Goal: Task Accomplishment & Management: Manage account settings

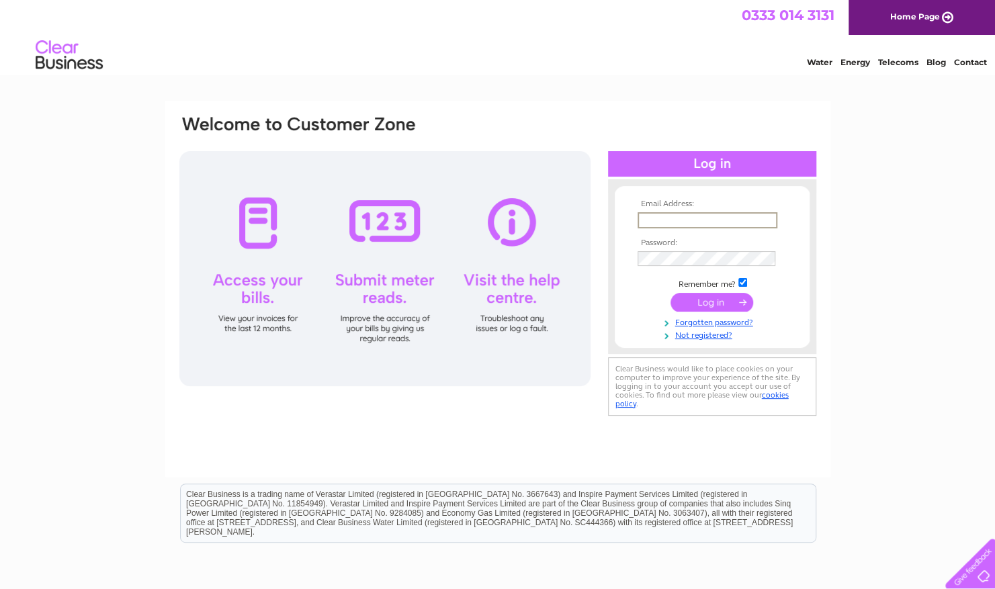
click at [675, 221] on input "text" at bounding box center [708, 220] width 140 height 16
type input "laurensings@hotmail.com"
click at [707, 269] on tbody "Email Address: laurensings@hotmail.com Password: Remember me?" at bounding box center [713, 270] width 156 height 140
click at [671, 294] on input "submit" at bounding box center [712, 303] width 83 height 19
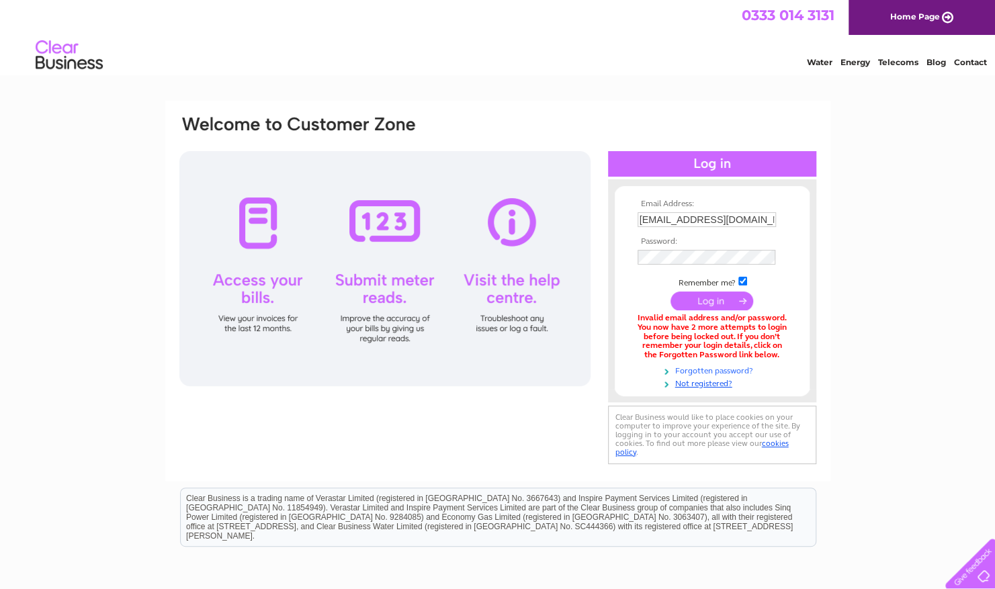
click at [726, 370] on link "Forgotten password?" at bounding box center [714, 370] width 153 height 13
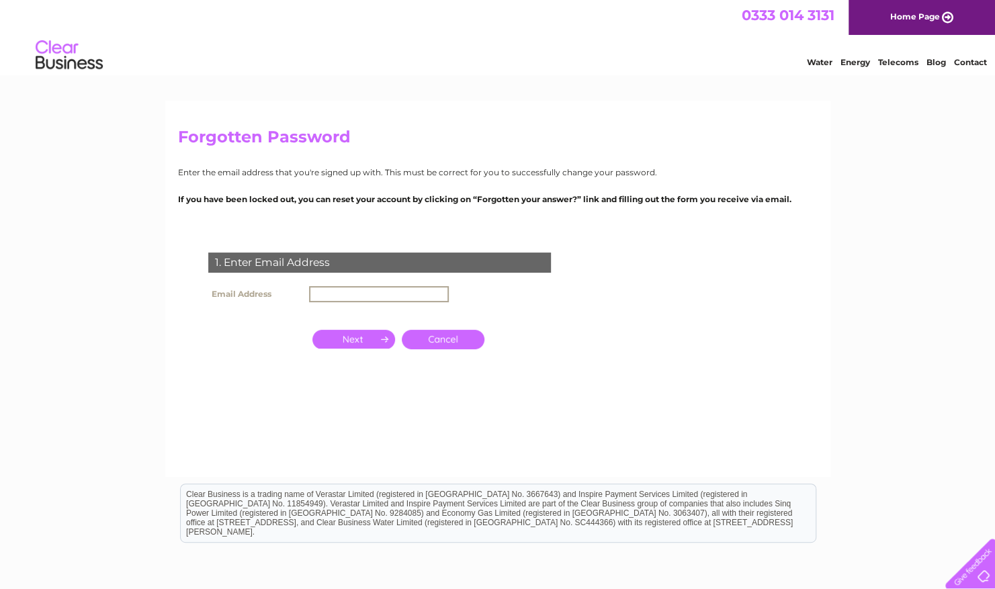
click at [368, 292] on input "text" at bounding box center [379, 294] width 140 height 16
type input "[EMAIL_ADDRESS][DOMAIN_NAME]"
click at [377, 346] on input "button" at bounding box center [354, 338] width 83 height 19
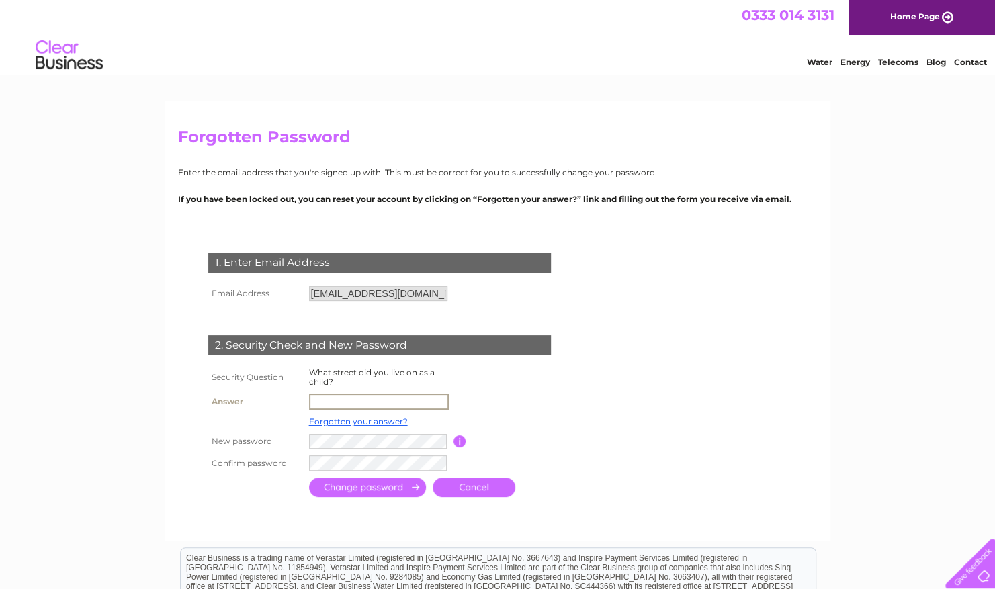
click at [375, 397] on input "text" at bounding box center [379, 402] width 140 height 16
type input "moorsend"
click at [309, 479] on input "submit" at bounding box center [367, 488] width 117 height 19
click at [367, 487] on input "submit" at bounding box center [367, 488] width 117 height 19
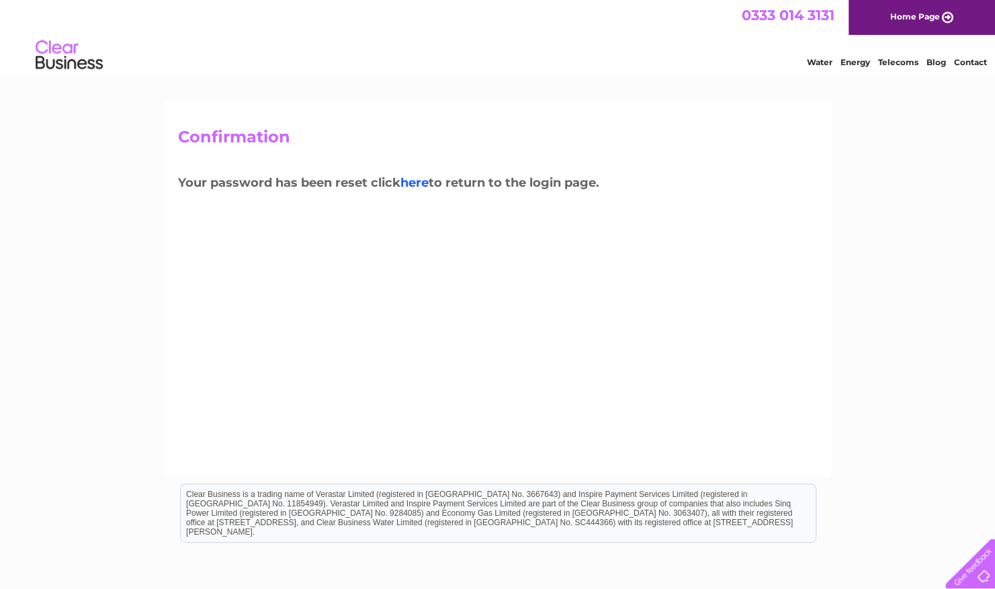
click at [421, 179] on link "here" at bounding box center [415, 182] width 28 height 15
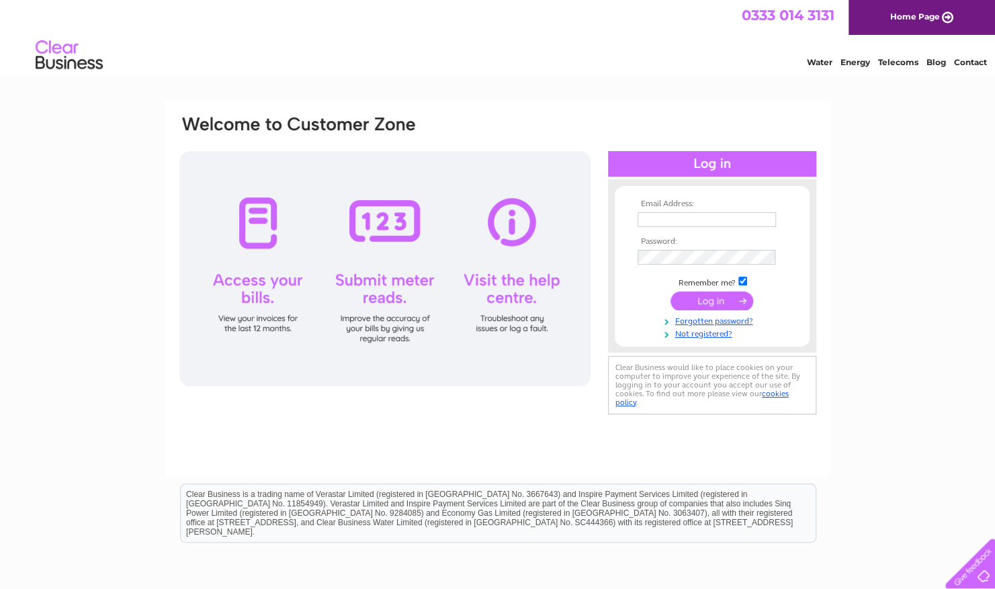
type input "[EMAIL_ADDRESS][DOMAIN_NAME]"
click at [721, 299] on input "submit" at bounding box center [712, 301] width 83 height 19
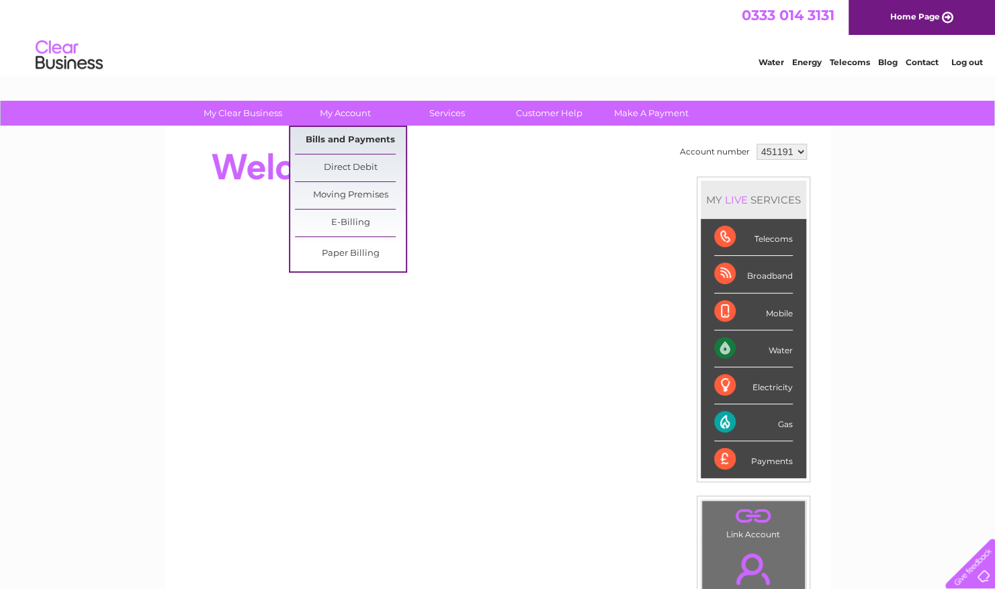
click at [378, 138] on link "Bills and Payments" at bounding box center [350, 140] width 111 height 27
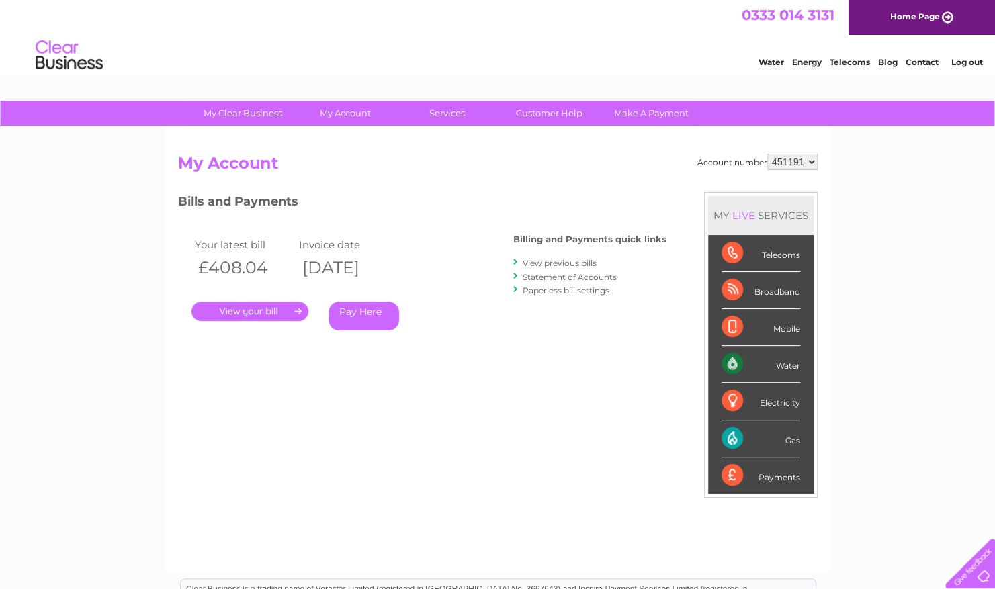
click at [257, 322] on div "Your latest bill Invoice date £408.04 [DATE] . Pay Here" at bounding box center [326, 286] width 296 height 128
click at [263, 320] on link "." at bounding box center [250, 311] width 117 height 19
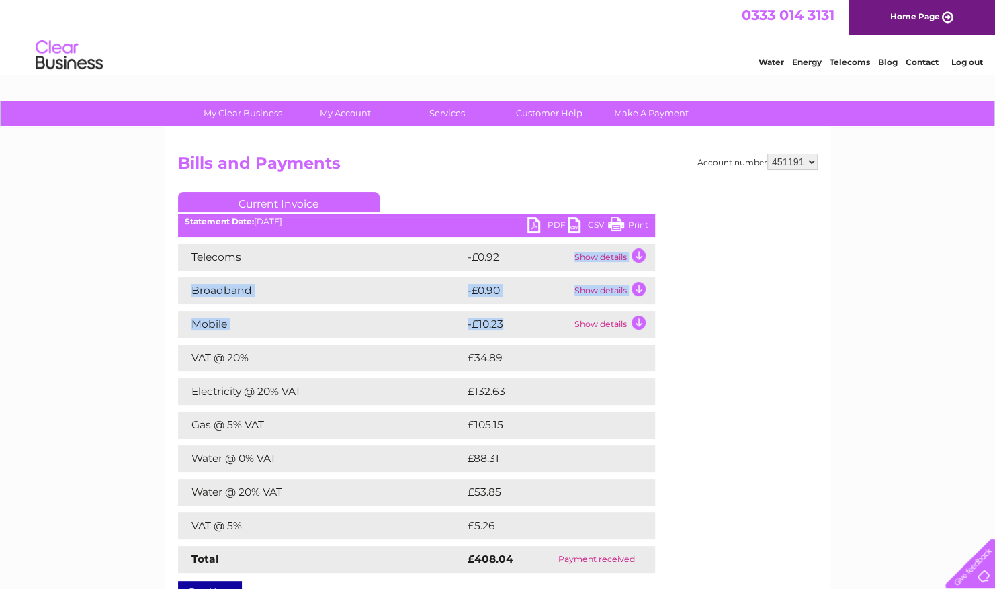
drag, startPoint x: 500, startPoint y: 265, endPoint x: 504, endPoint y: 325, distance: 60.0
click at [504, 325] on div "Telecoms -£0.92 Show details Your service itemisation is loading. This could ta…" at bounding box center [416, 408] width 477 height 329
click at [504, 325] on td "-£10.23" at bounding box center [517, 324] width 107 height 27
click at [548, 385] on td "£132.63" at bounding box center [547, 391] width 166 height 27
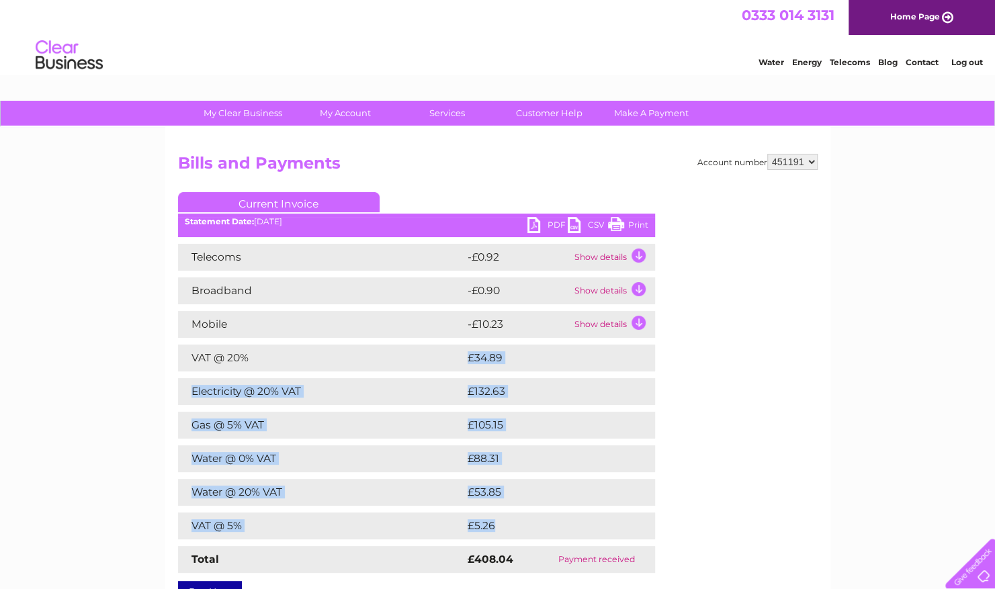
drag, startPoint x: 503, startPoint y: 531, endPoint x: 463, endPoint y: 315, distance: 220.0
click at [463, 315] on div "Telecoms -£0.92 Show details Your service itemisation is loading. This could ta…" at bounding box center [416, 408] width 477 height 329
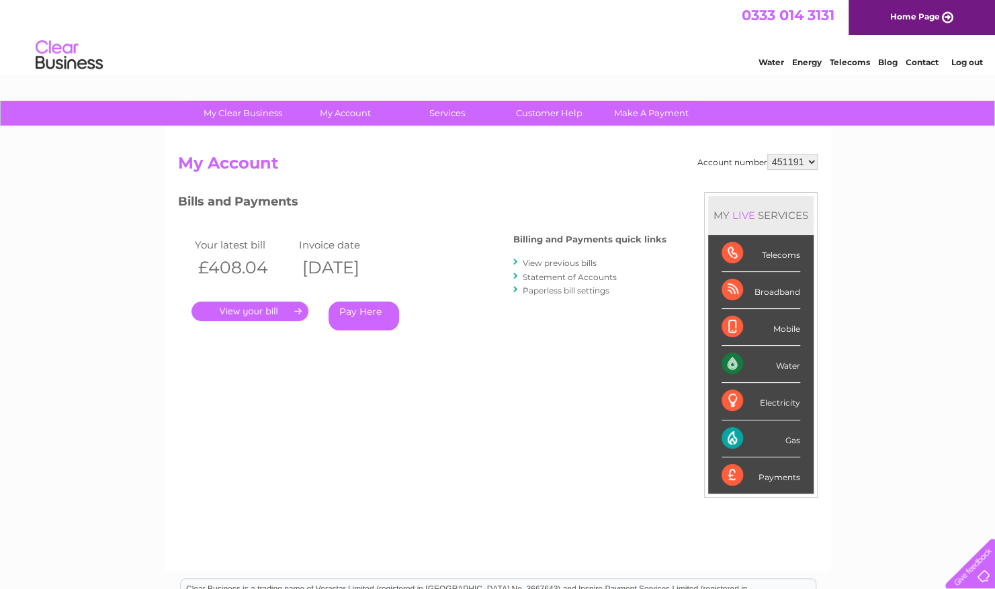
click at [859, 316] on div "My Clear Business Login Details My Details My Preferences Link Account My Accou…" at bounding box center [497, 451] width 995 height 701
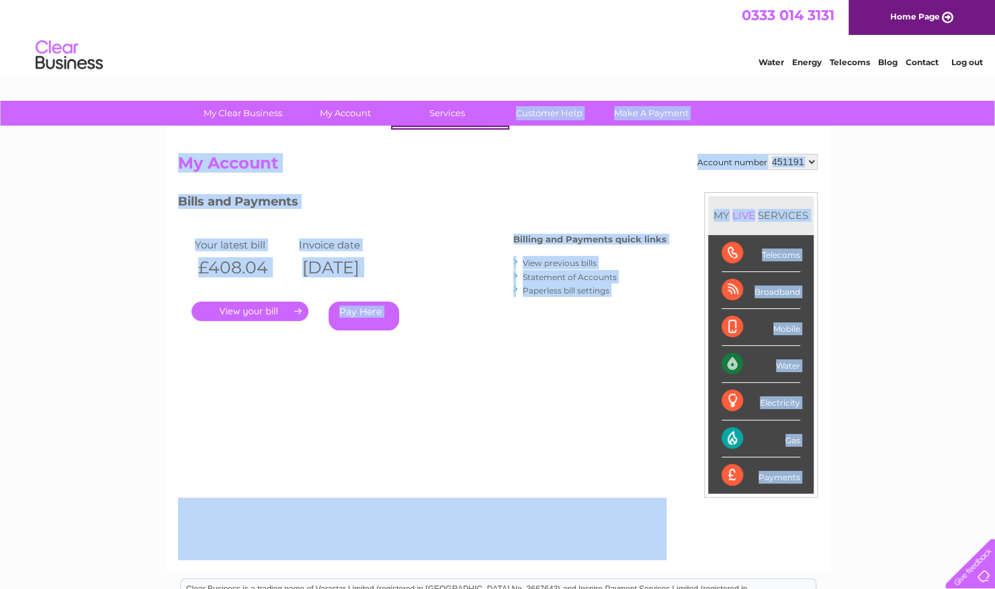
drag, startPoint x: 859, startPoint y: 316, endPoint x: 434, endPoint y: 155, distance: 455.0
click at [434, 155] on div "My Clear Business Login Details My Details My Preferences Link Account My Accou…" at bounding box center [497, 451] width 995 height 701
click at [927, 300] on div "My Clear Business Login Details My Details My Preferences Link Account My Accou…" at bounding box center [497, 451] width 995 height 701
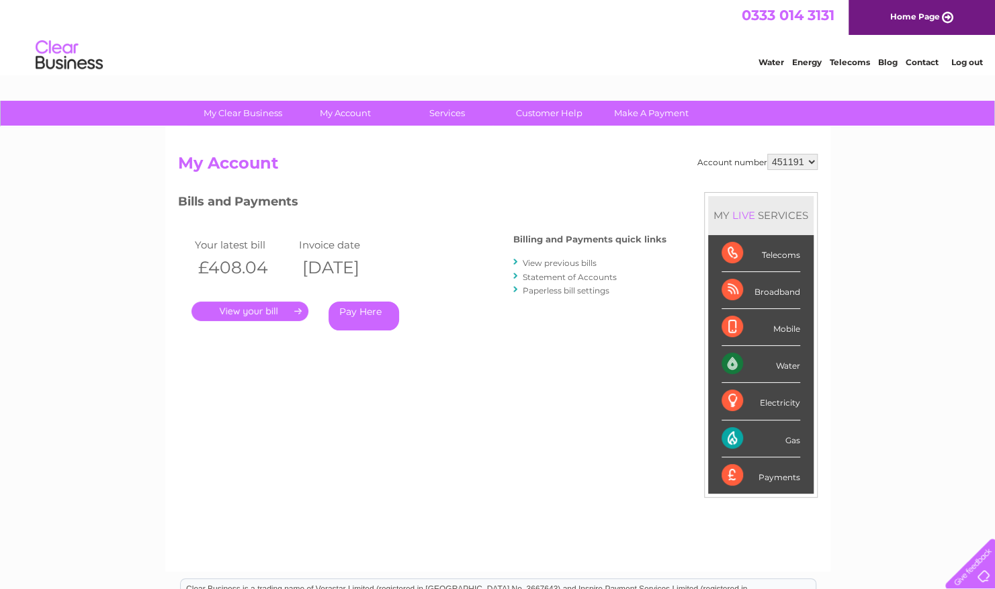
click at [729, 365] on div "Water" at bounding box center [761, 364] width 79 height 37
click at [876, 493] on div "My Clear Business Login Details My Details My Preferences Link Account My Accou…" at bounding box center [497, 451] width 995 height 701
click at [481, 286] on div "Bills and Payments Billing and Payments quick links View previous bills Stateme…" at bounding box center [422, 271] width 489 height 158
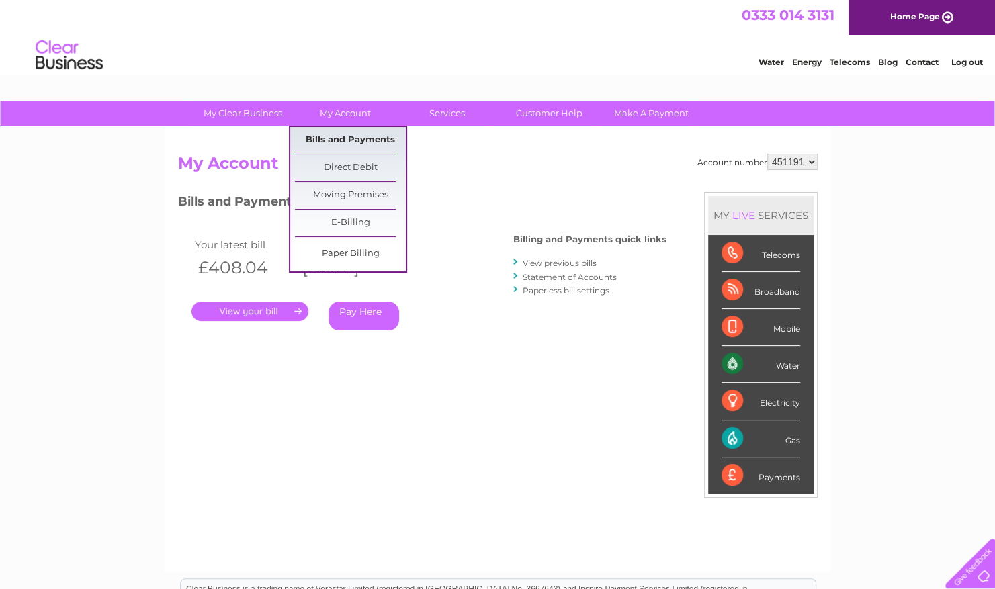
click at [349, 139] on link "Bills and Payments" at bounding box center [350, 140] width 111 height 27
click at [346, 133] on link "Bills and Payments" at bounding box center [350, 140] width 111 height 27
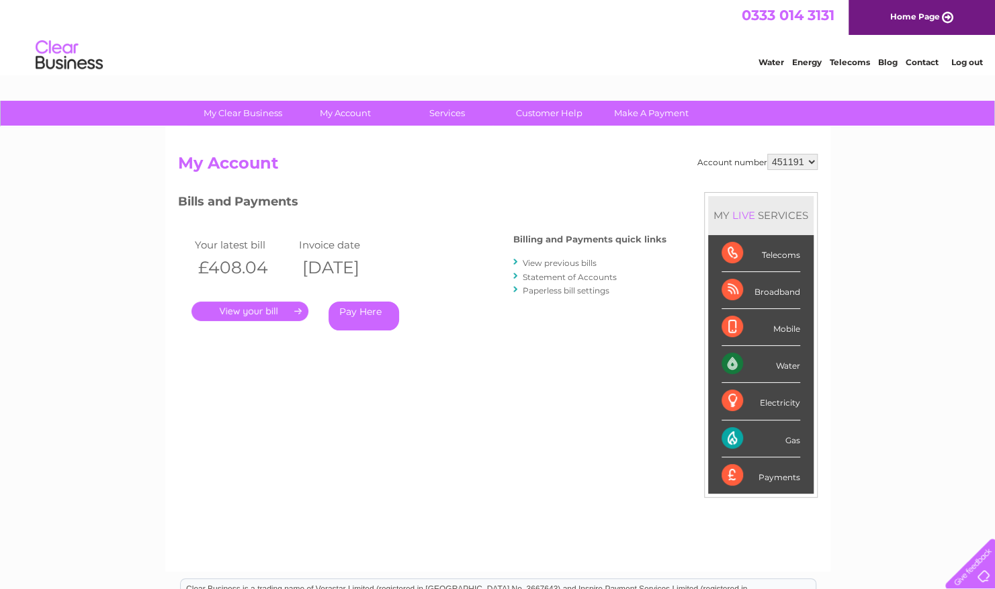
click at [537, 264] on link "View previous bills" at bounding box center [560, 263] width 74 height 10
